Goal: Information Seeking & Learning: Learn about a topic

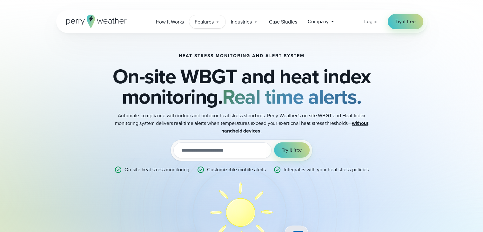
click at [221, 23] on div "Features Explore All Features Explore Perry Weather's on-site weather hardware …" at bounding box center [207, 21] width 36 height 13
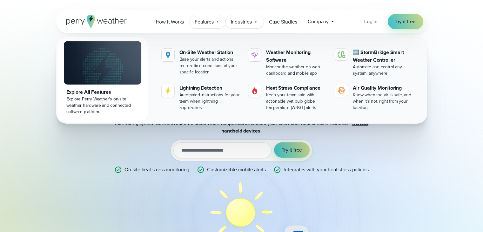
click at [255, 24] on icon at bounding box center [255, 21] width 5 height 5
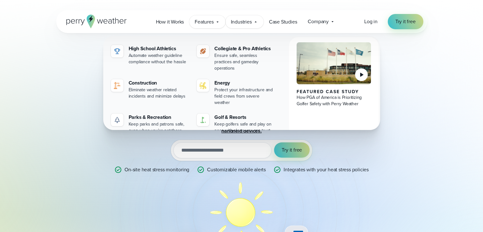
click at [218, 27] on div "Features Explore All Features Explore Perry Weather's on-site weather hardware …" at bounding box center [207, 21] width 36 height 13
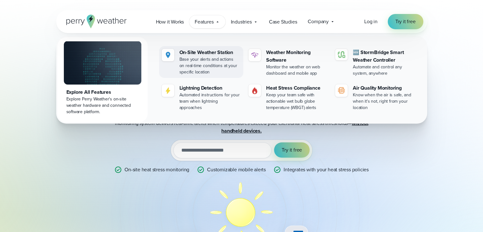
click at [205, 61] on div "Base your alerts and actions on real-time conditions at your specific location" at bounding box center [209, 65] width 61 height 19
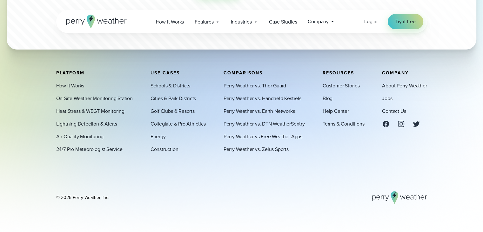
scroll to position [2012, 0]
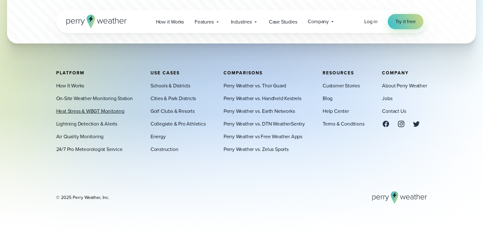
click at [83, 111] on link "Heat Stress & WBGT Monitoring" at bounding box center [90, 111] width 68 height 8
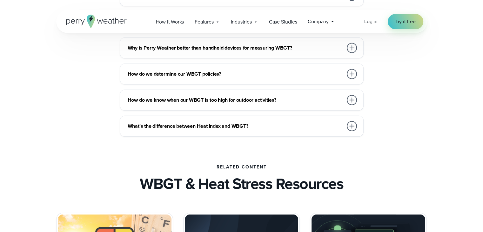
scroll to position [1779, 0]
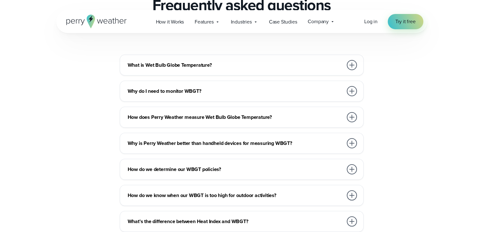
click at [351, 67] on div at bounding box center [352, 65] width 10 height 10
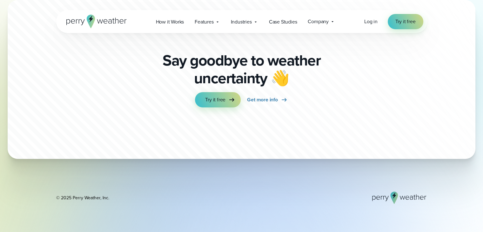
scroll to position [2433, 0]
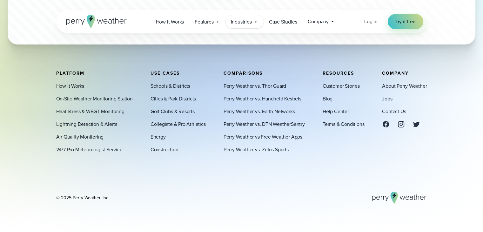
click at [254, 23] on icon at bounding box center [255, 21] width 5 height 5
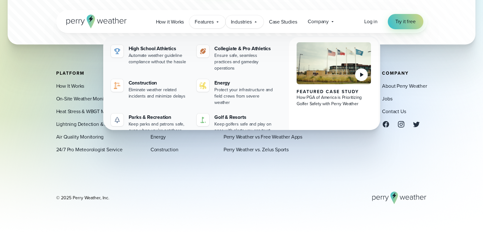
click at [219, 24] on icon at bounding box center [217, 21] width 5 height 5
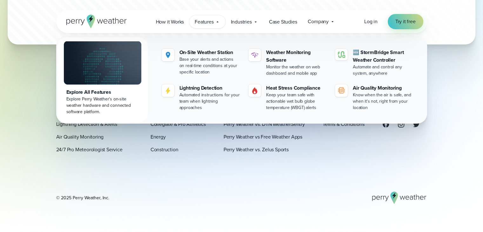
drag, startPoint x: 191, startPoint y: 188, endPoint x: 191, endPoint y: 184, distance: 4.5
click at [191, 186] on div "Platform How It Works On-Site Weather Monitoring Station Heat Stress & WBGT Mon…" at bounding box center [241, 137] width 371 height 133
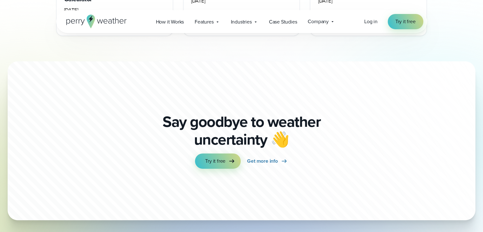
scroll to position [2179, 0]
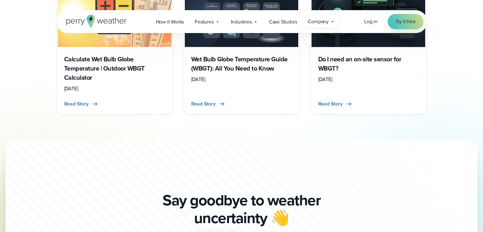
click at [334, 24] on div "Company Contact Us Reach out to us for sales or support questions" at bounding box center [321, 21] width 38 height 13
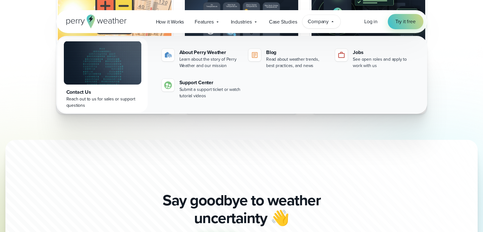
click at [335, 148] on div "Say goodbye to weather uncertainty 👋 Try it free Get more info" at bounding box center [241, 219] width 203 height 159
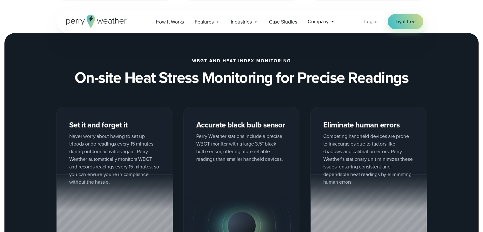
scroll to position [559, 0]
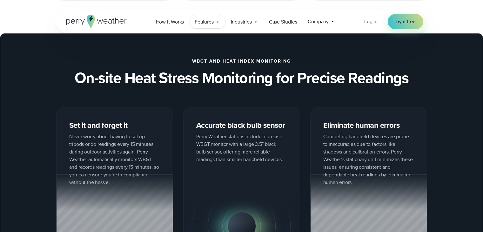
click at [216, 24] on div "Features Explore All Features Explore Perry Weather's on-site weather hardware …" at bounding box center [207, 21] width 36 height 13
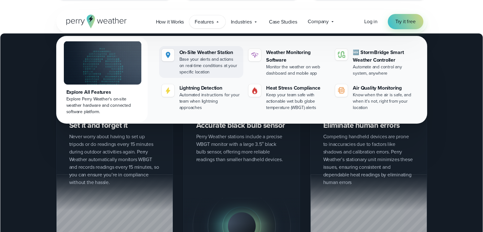
click at [218, 56] on div "Base your alerts and actions on real-time conditions at your specific location" at bounding box center [209, 65] width 61 height 19
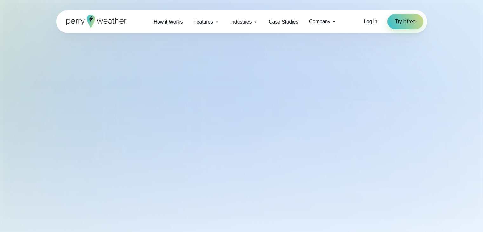
select select "***"
